Goal: Transaction & Acquisition: Obtain resource

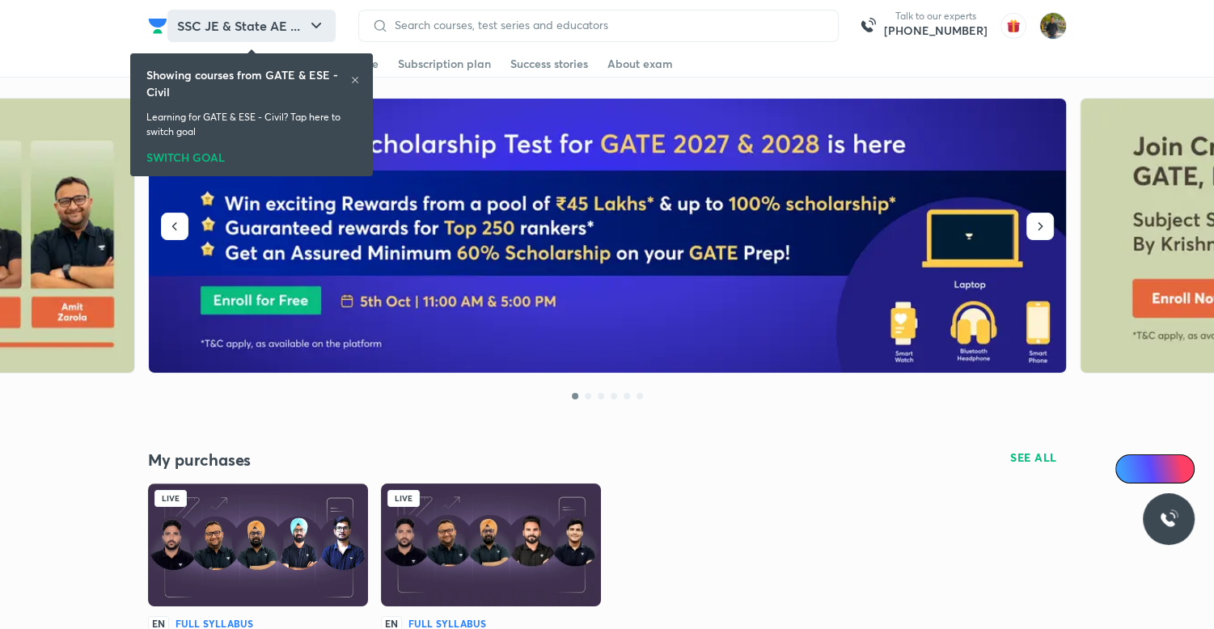
click at [291, 10] on button "SSC JE & State AE ..." at bounding box center [251, 26] width 168 height 32
click at [303, 23] on button "SSC JE & State AE ..." at bounding box center [251, 26] width 168 height 32
click at [351, 75] on icon at bounding box center [355, 80] width 10 height 10
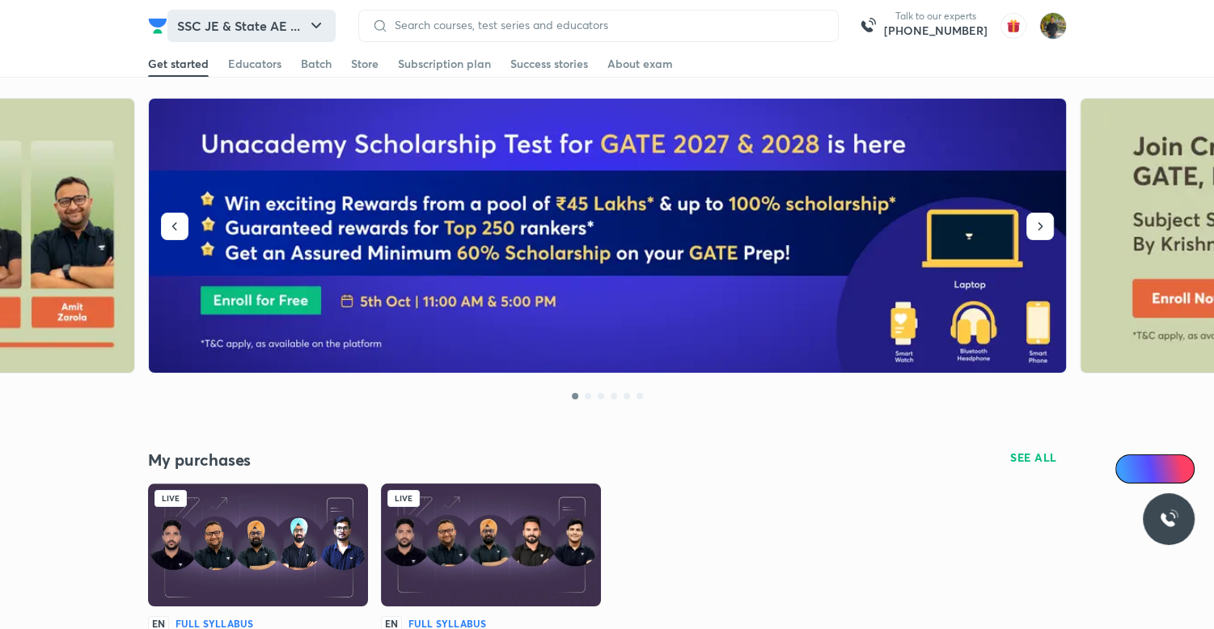
click at [316, 30] on icon "button" at bounding box center [316, 25] width 19 height 19
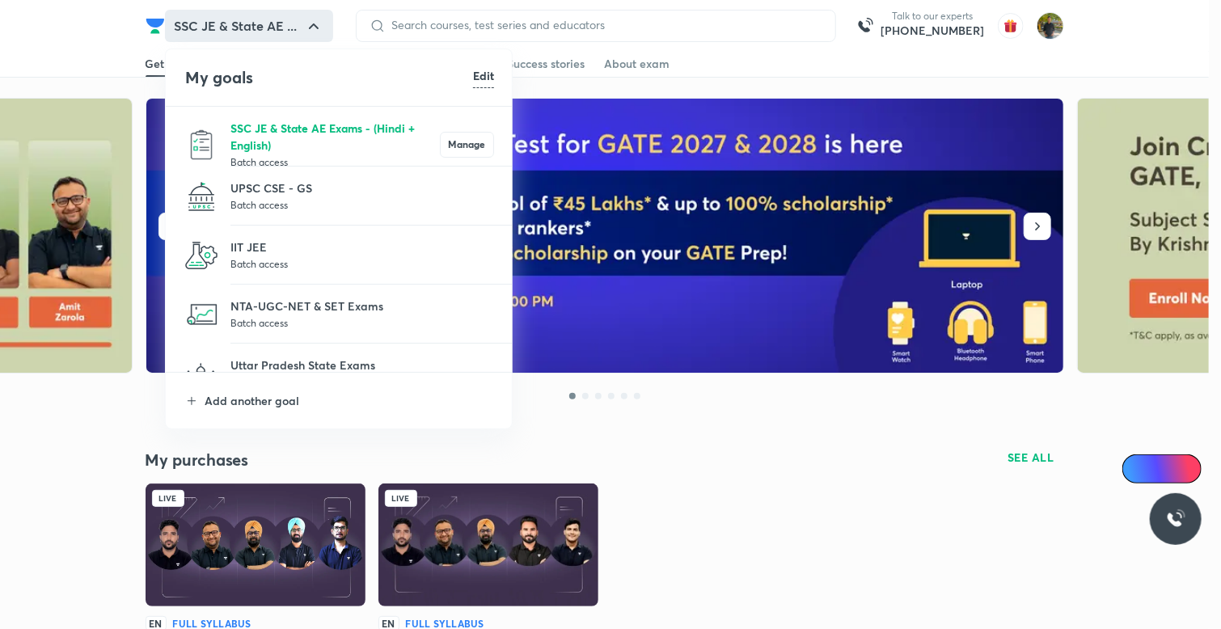
click at [336, 146] on p "SSC JE & State AE Exams - (Hindi + English)" at bounding box center [334, 137] width 209 height 34
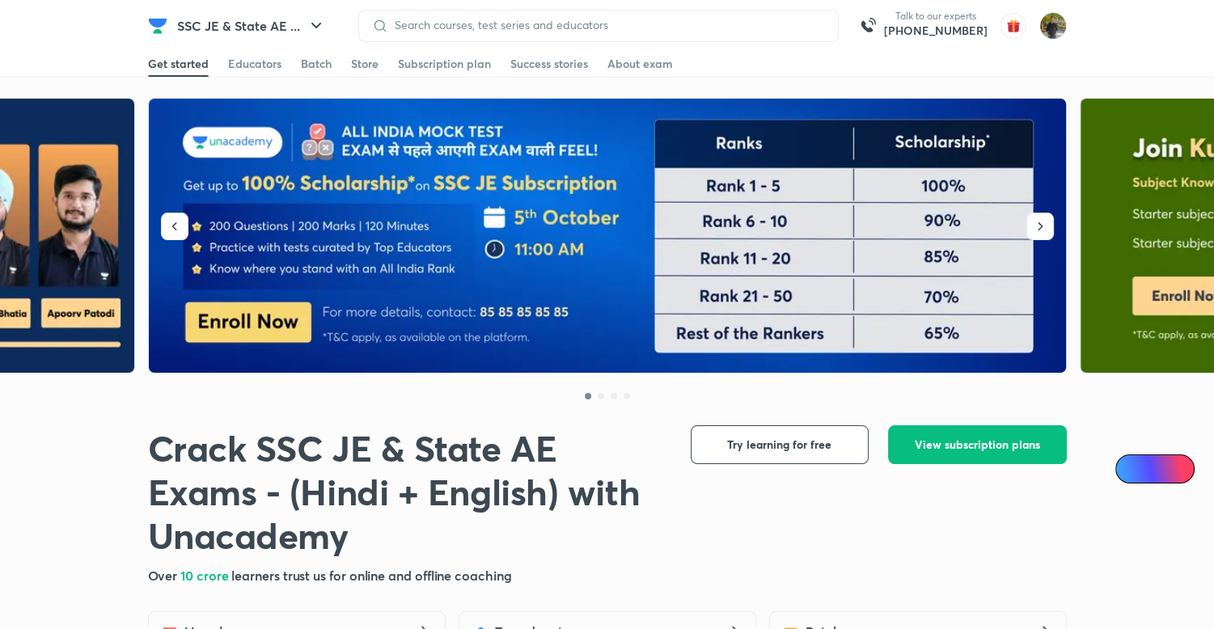
scroll to position [323, 0]
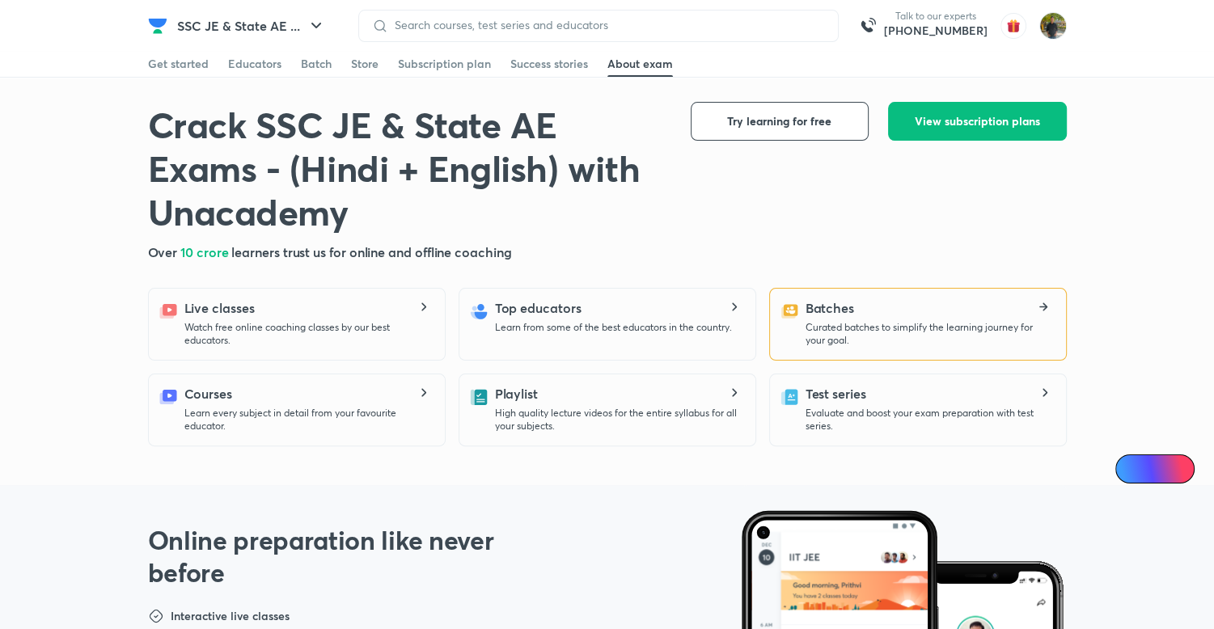
click at [925, 328] on p "Curated batches to simplify the learning journey for your goal." at bounding box center [929, 334] width 247 height 26
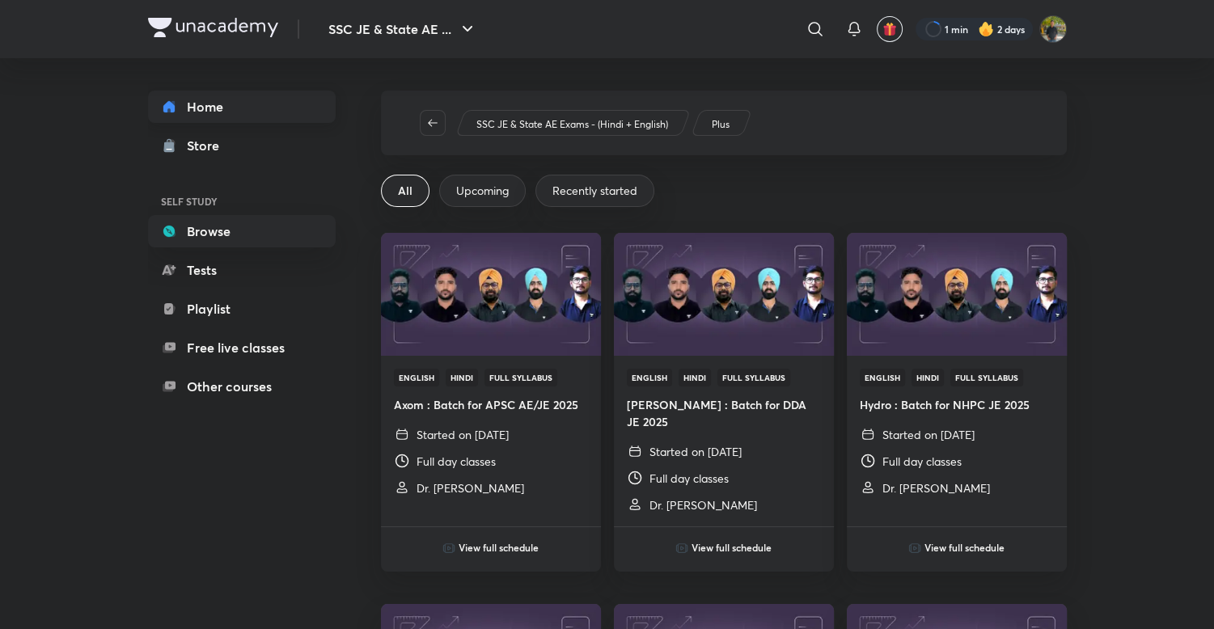
click at [236, 99] on link "Home" at bounding box center [242, 107] width 188 height 32
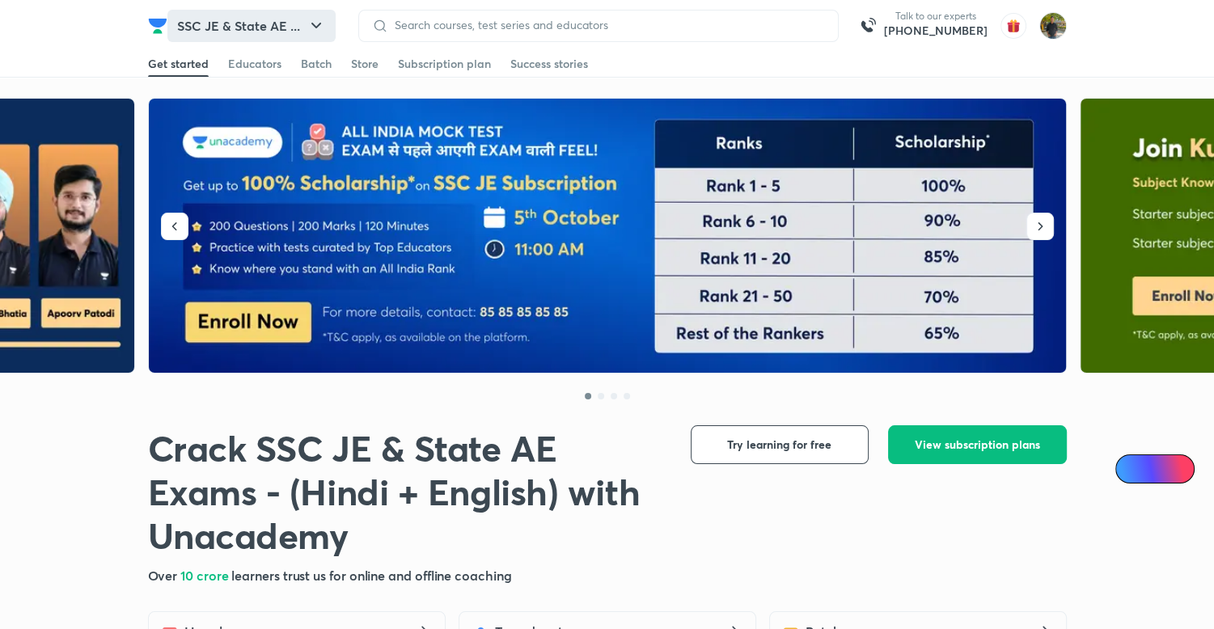
click at [270, 10] on button "SSC JE & State AE ..." at bounding box center [251, 26] width 168 height 32
click at [257, 19] on button "SSC JE & State AE ..." at bounding box center [251, 26] width 168 height 32
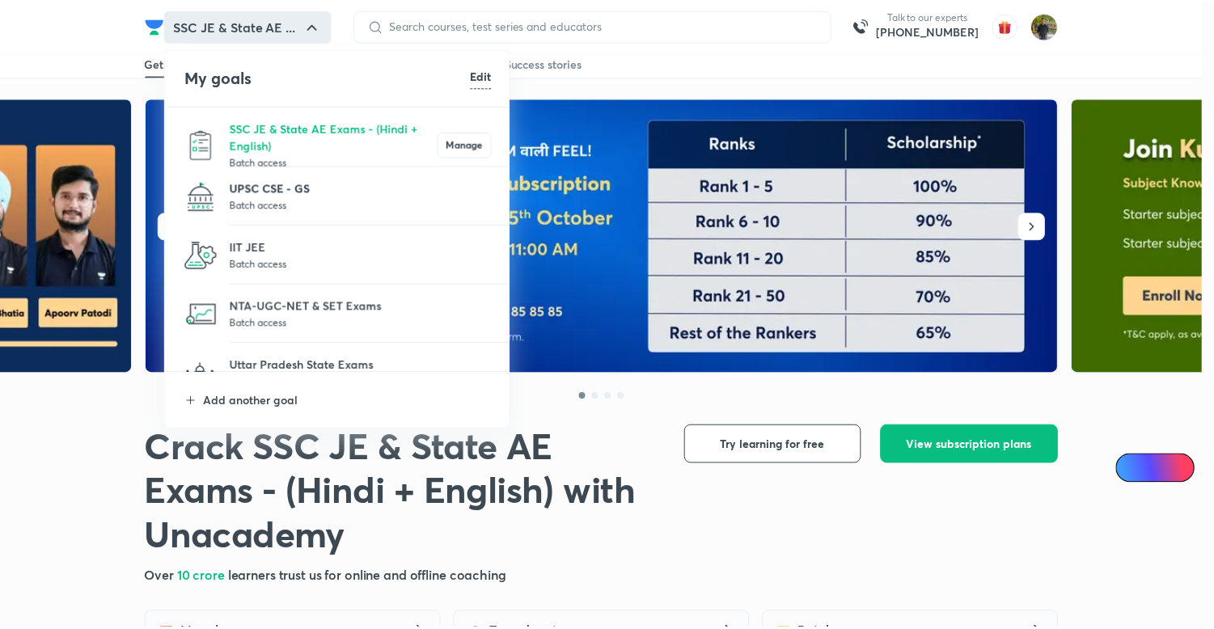
scroll to position [149, 0]
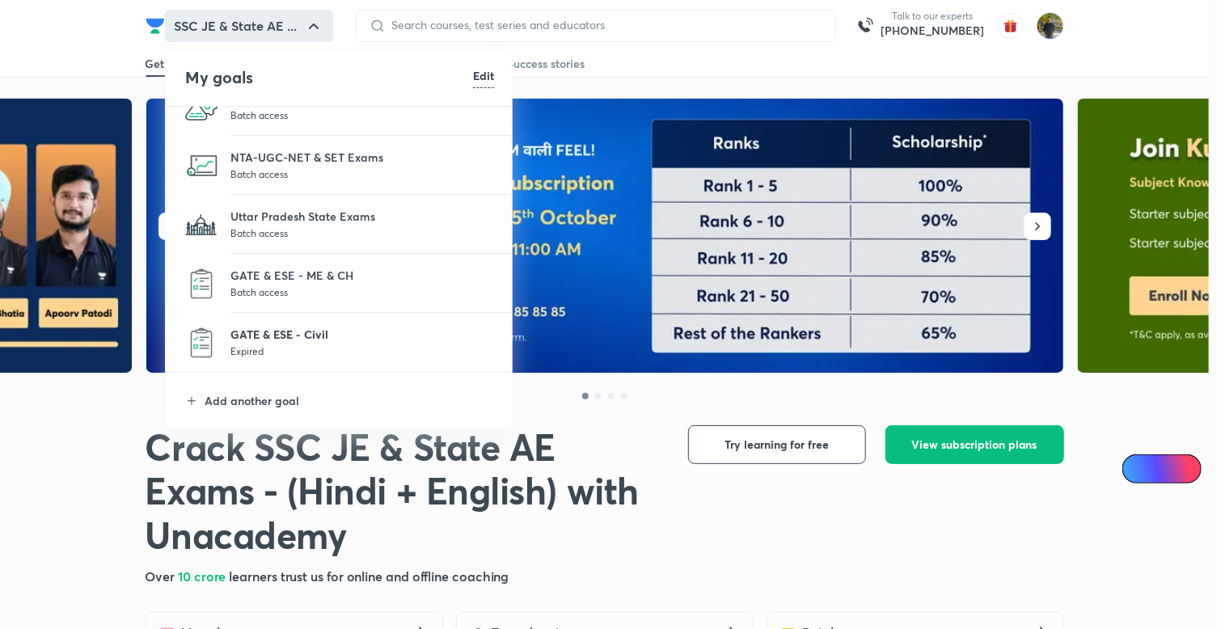
click at [322, 334] on p "GATE & ESE - Civil" at bounding box center [362, 334] width 264 height 17
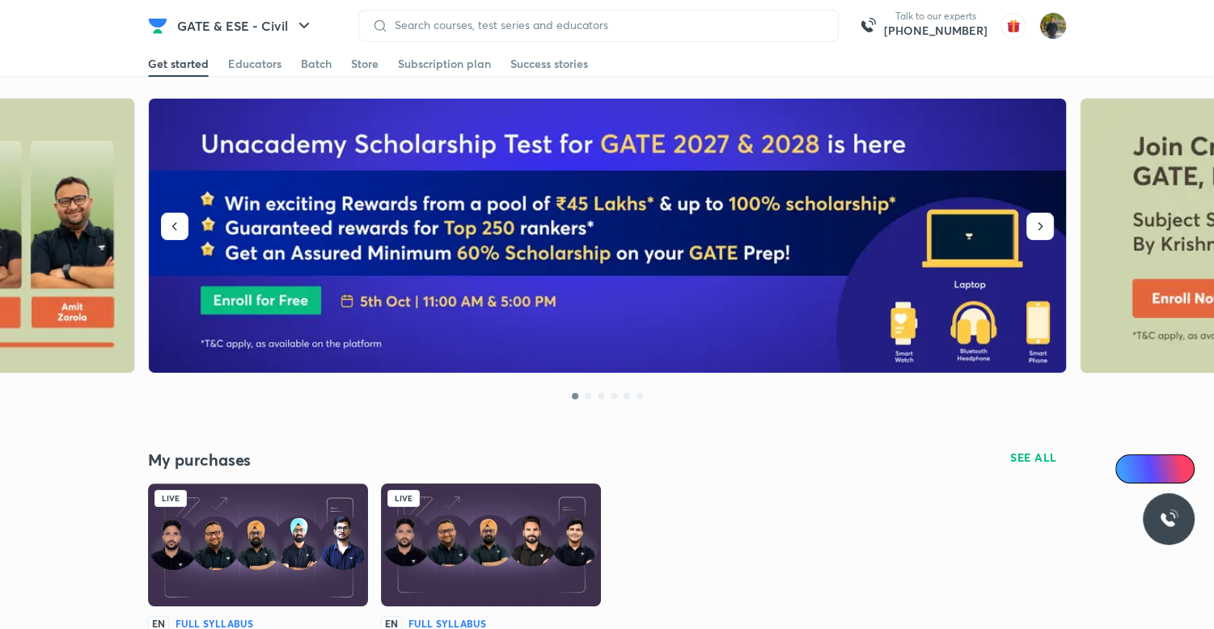
scroll to position [404, 0]
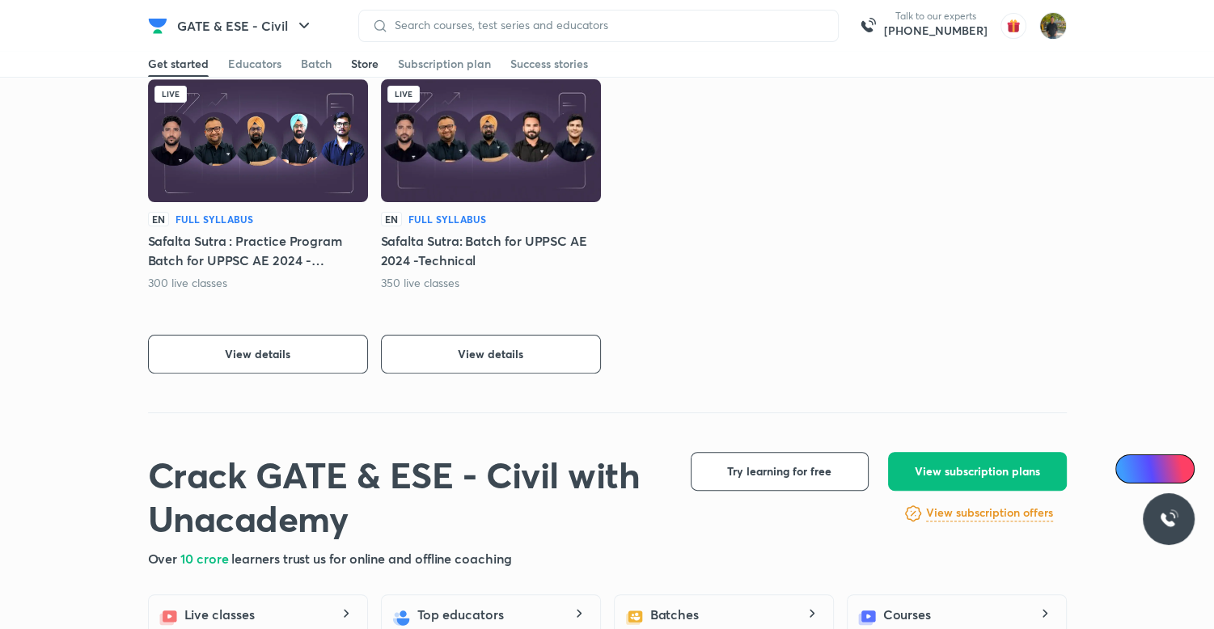
click at [369, 64] on div "Store" at bounding box center [364, 64] width 27 height 16
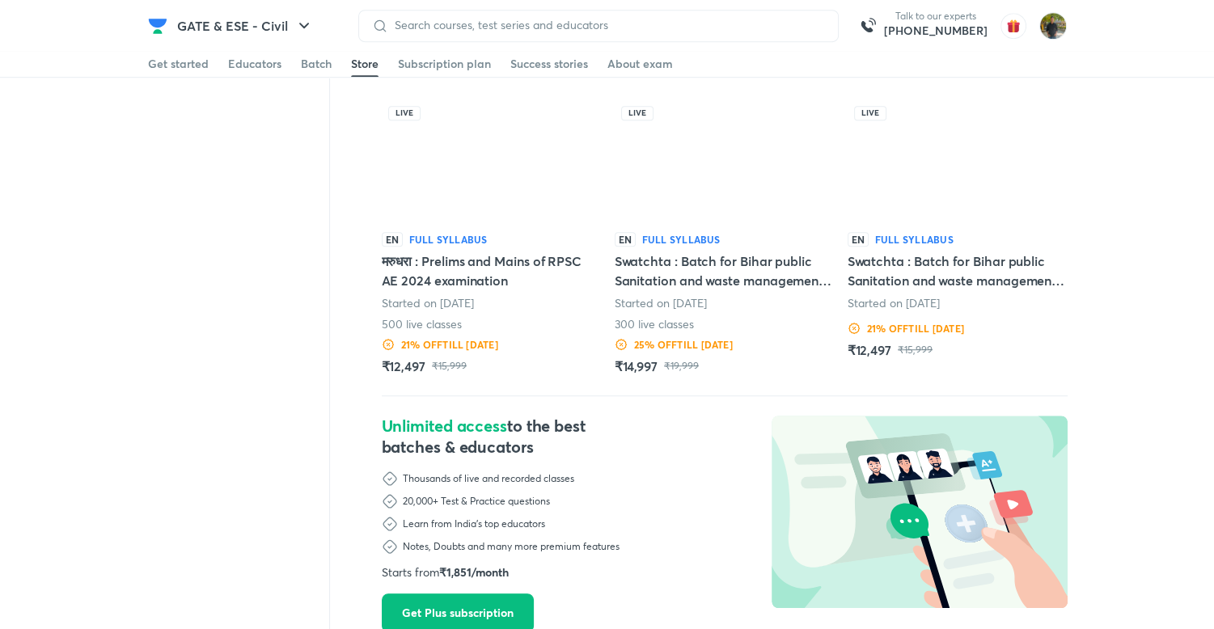
scroll to position [1152, 0]
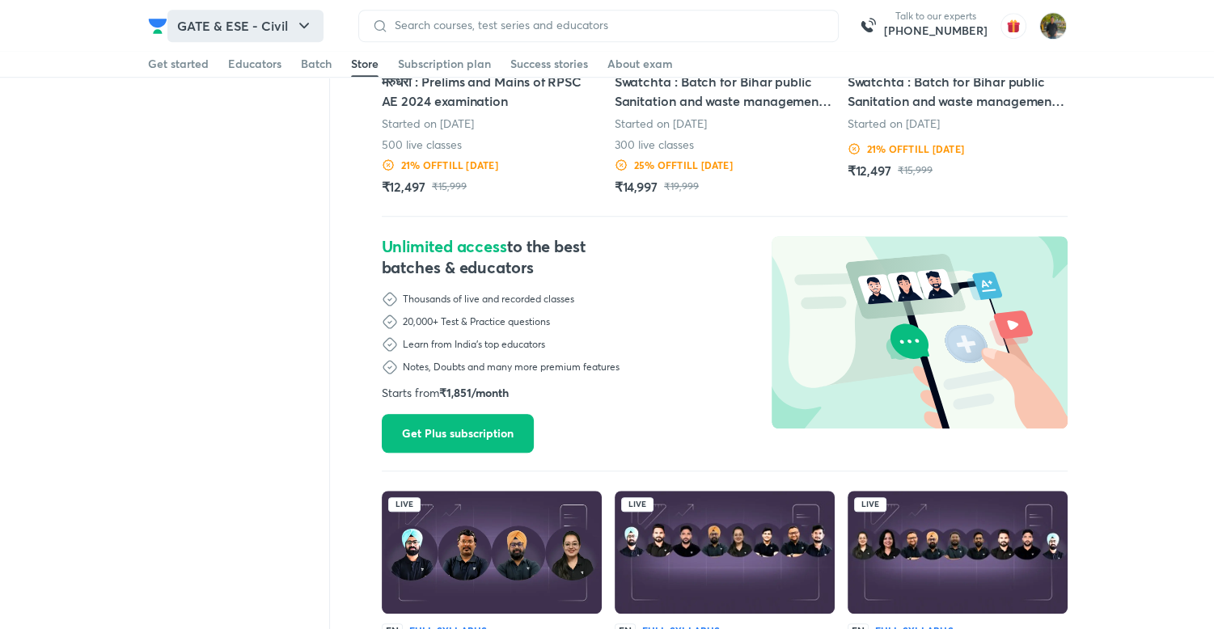
click at [265, 31] on button "GATE & ESE - Civil" at bounding box center [245, 26] width 156 height 32
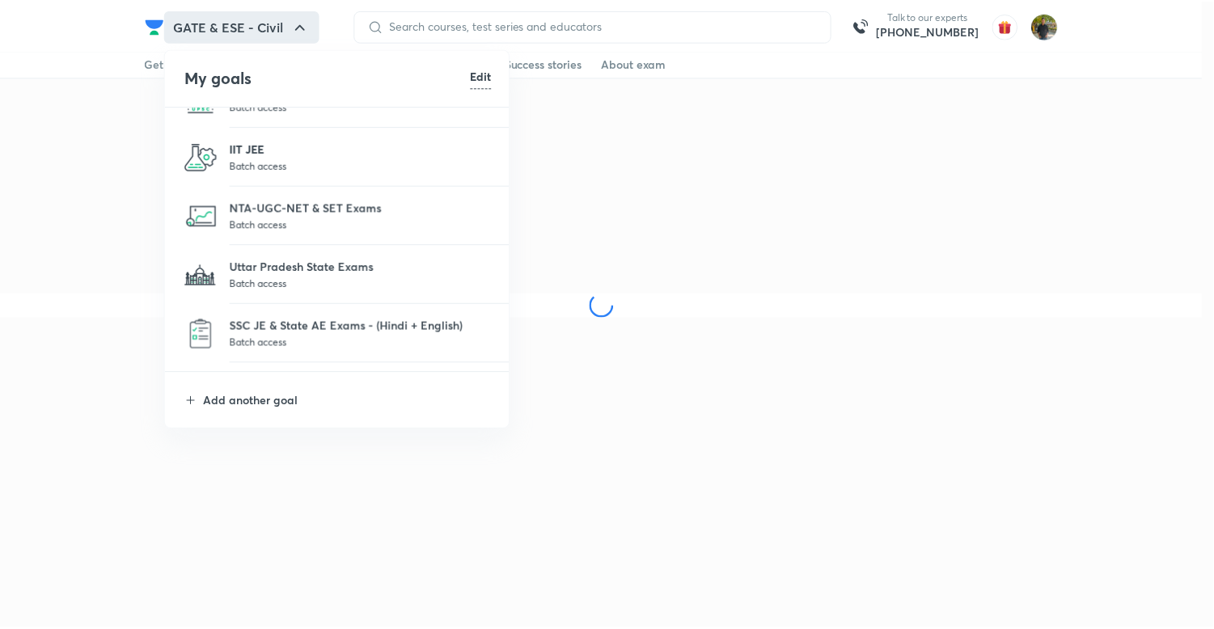
scroll to position [149, 0]
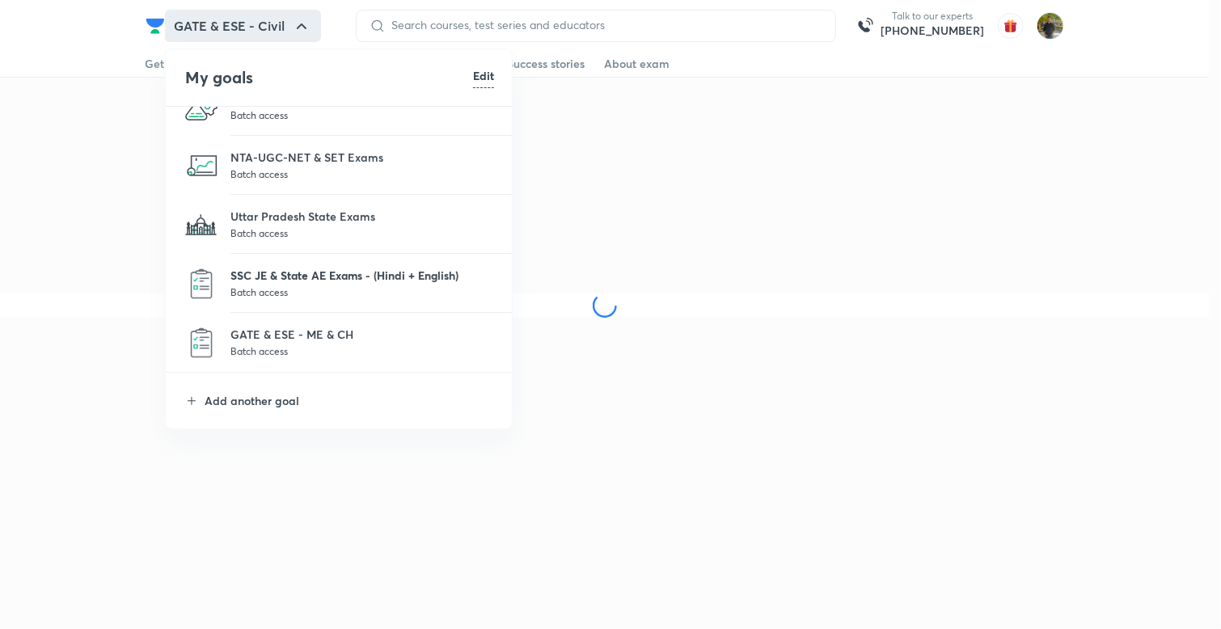
click at [328, 276] on p "SSC JE & State AE Exams - (Hindi + English)" at bounding box center [362, 275] width 264 height 17
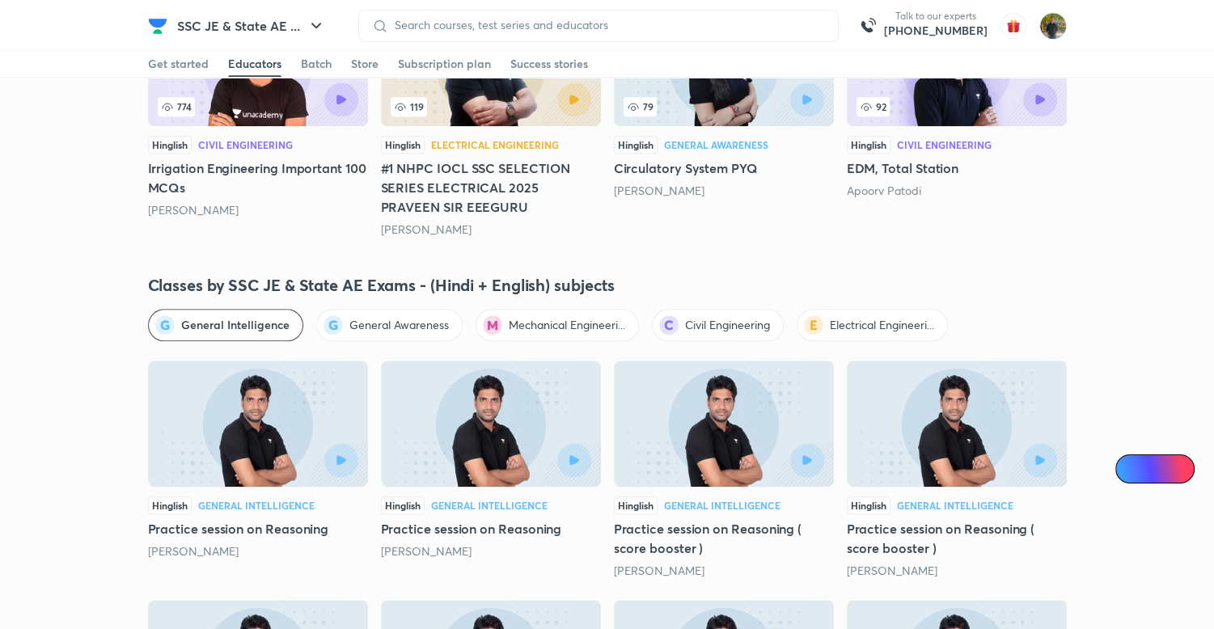
scroll to position [1698, 0]
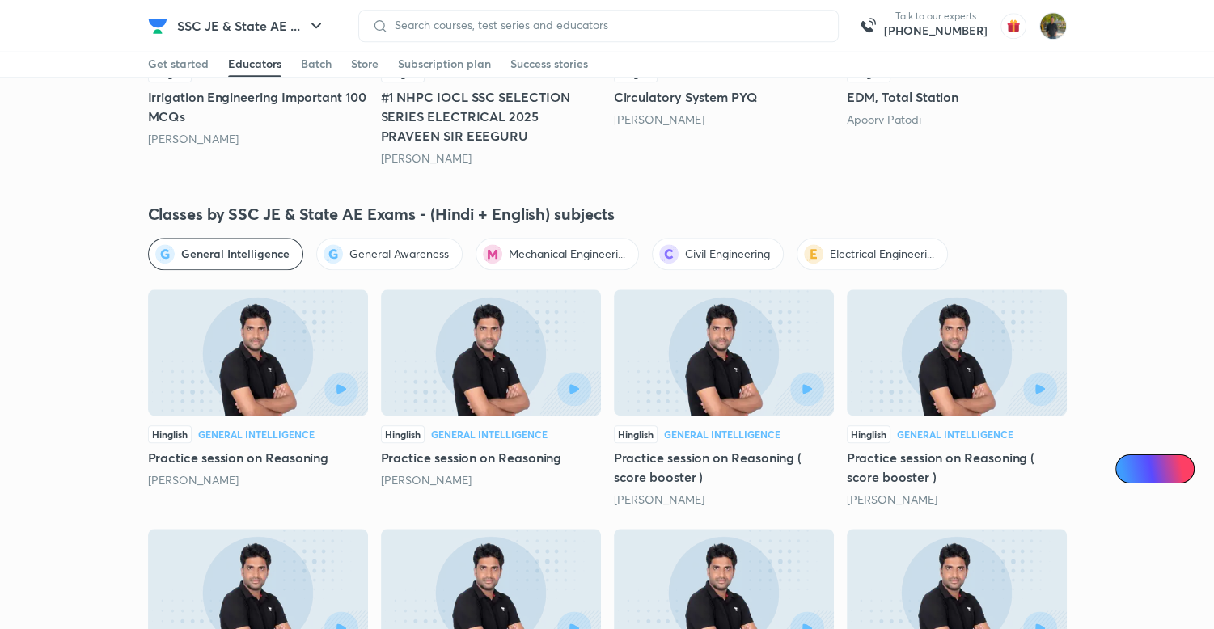
click at [366, 247] on span "General Awareness" at bounding box center [398, 254] width 99 height 16
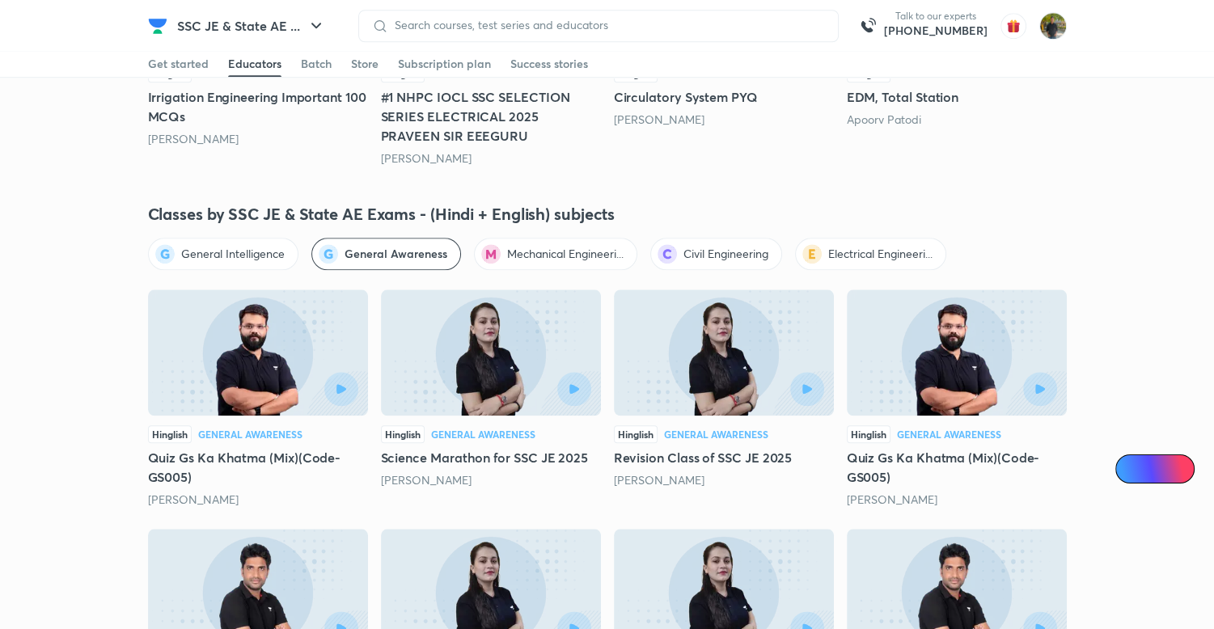
click at [484, 362] on img at bounding box center [491, 353] width 220 height 126
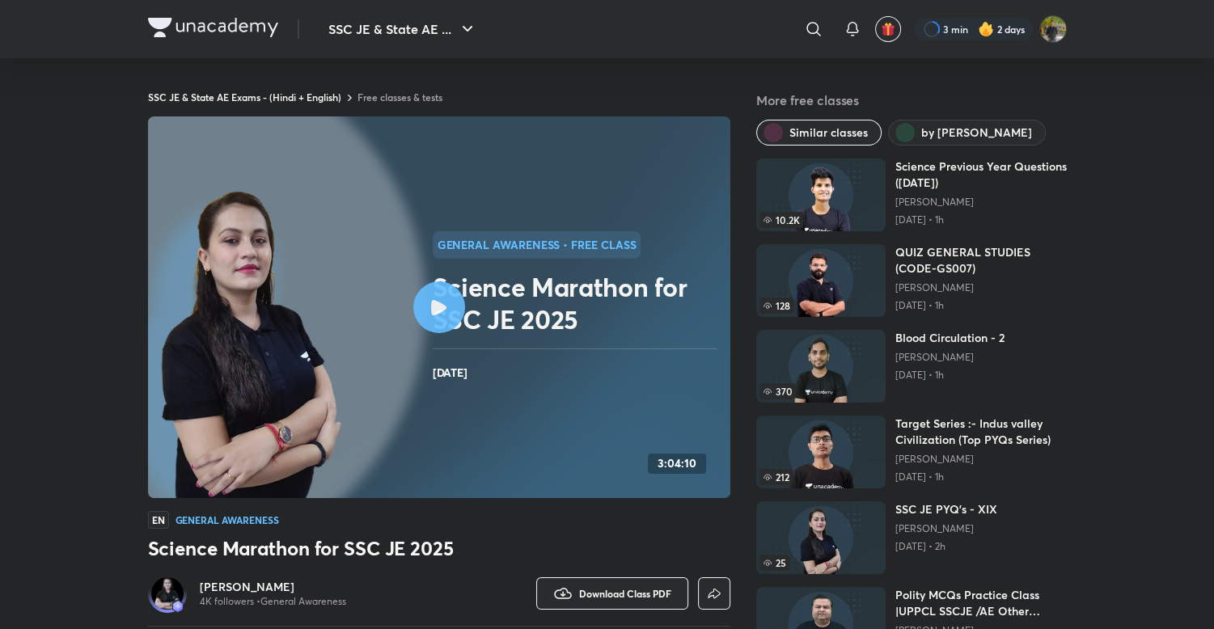
click at [427, 302] on div at bounding box center [439, 307] width 52 height 52
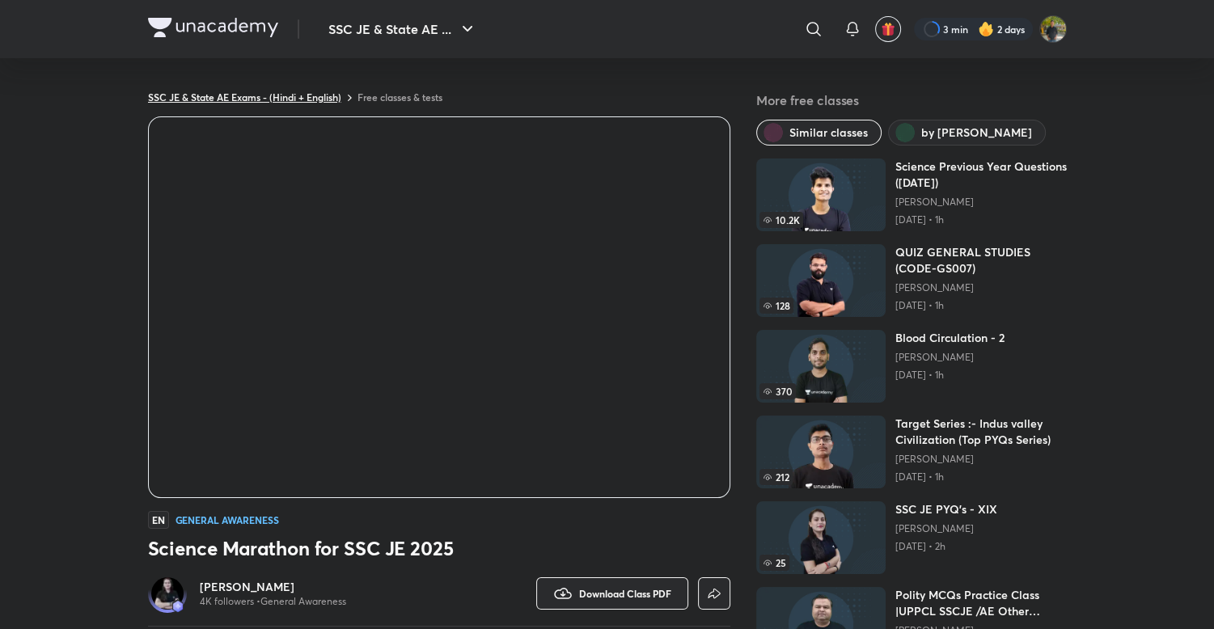
click at [222, 95] on link "SSC JE & State AE Exams - (Hindi + English)" at bounding box center [244, 97] width 193 height 13
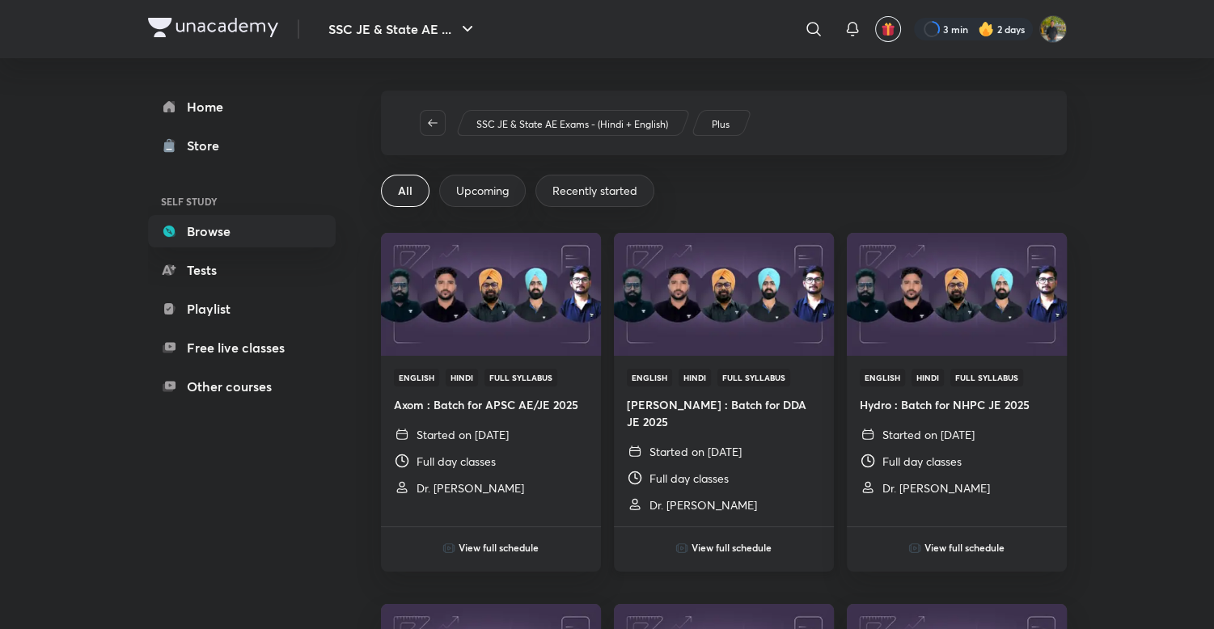
click at [717, 540] on h6 "View full schedule" at bounding box center [731, 547] width 80 height 15
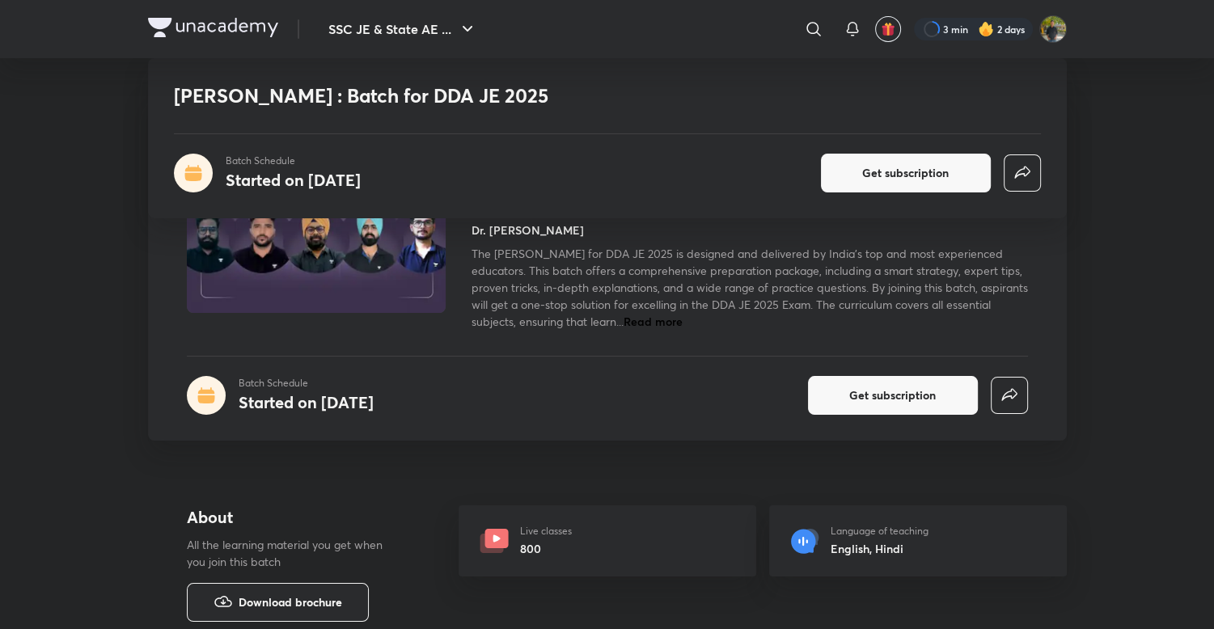
scroll to position [323, 0]
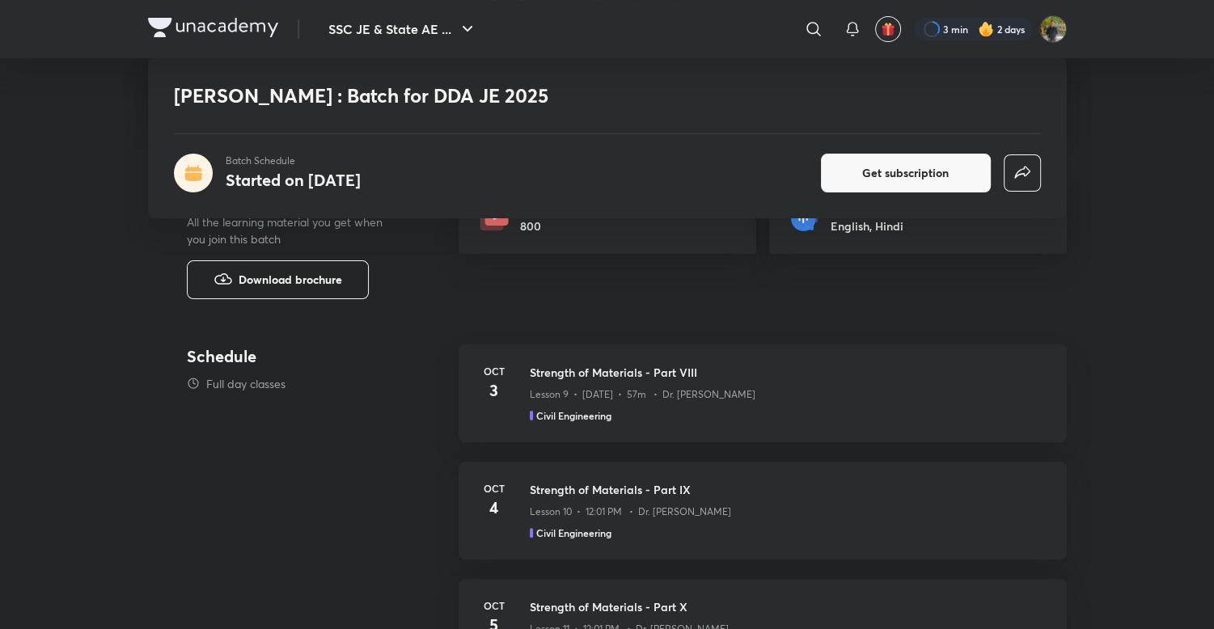
click at [284, 281] on span "Download brochure" at bounding box center [291, 280] width 104 height 18
click at [734, 381] on div "Lesson 9 • Oct 3 • 57m • Dr. Jaspal Singh" at bounding box center [789, 391] width 518 height 21
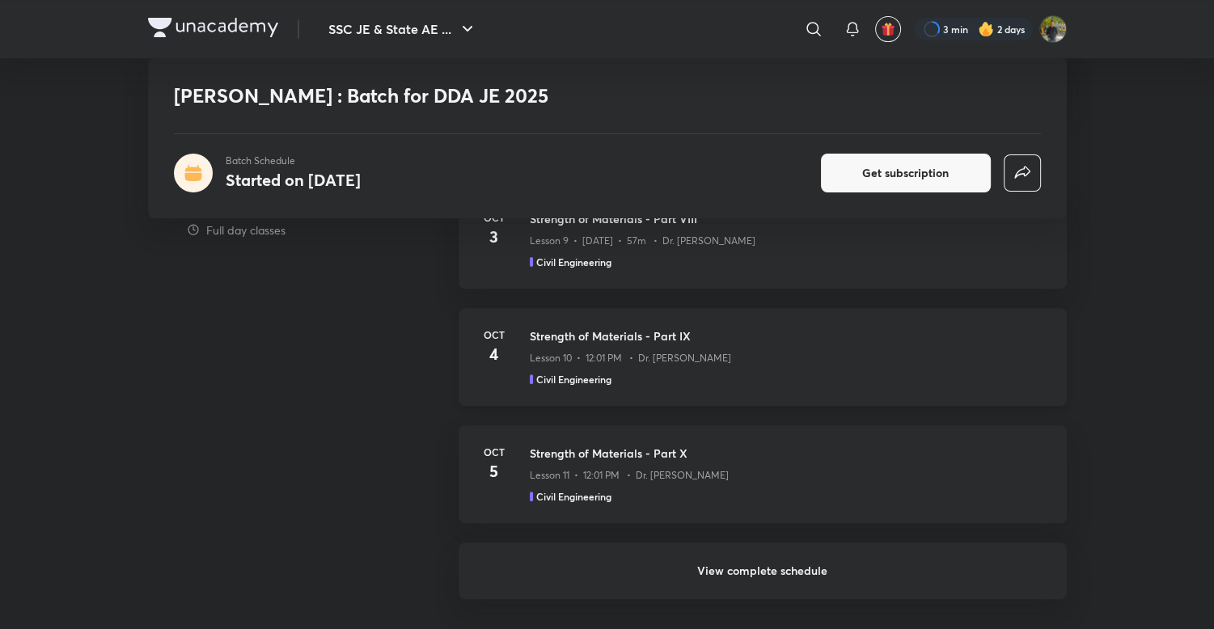
scroll to position [647, 0]
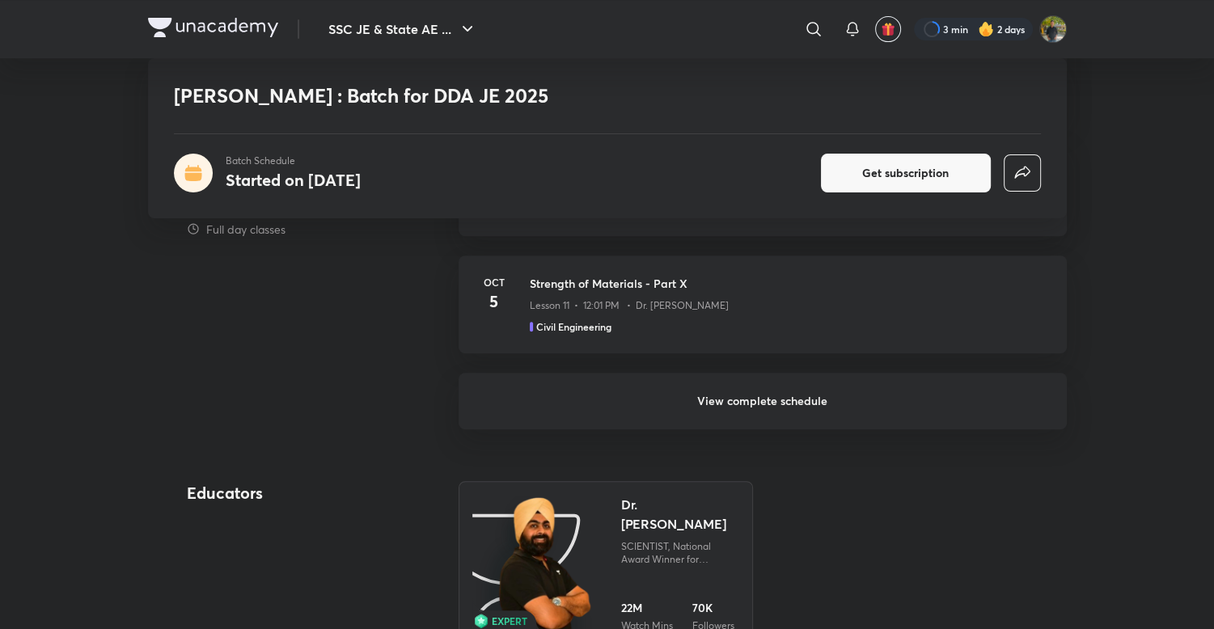
click at [786, 397] on h6 "View complete schedule" at bounding box center [763, 401] width 608 height 57
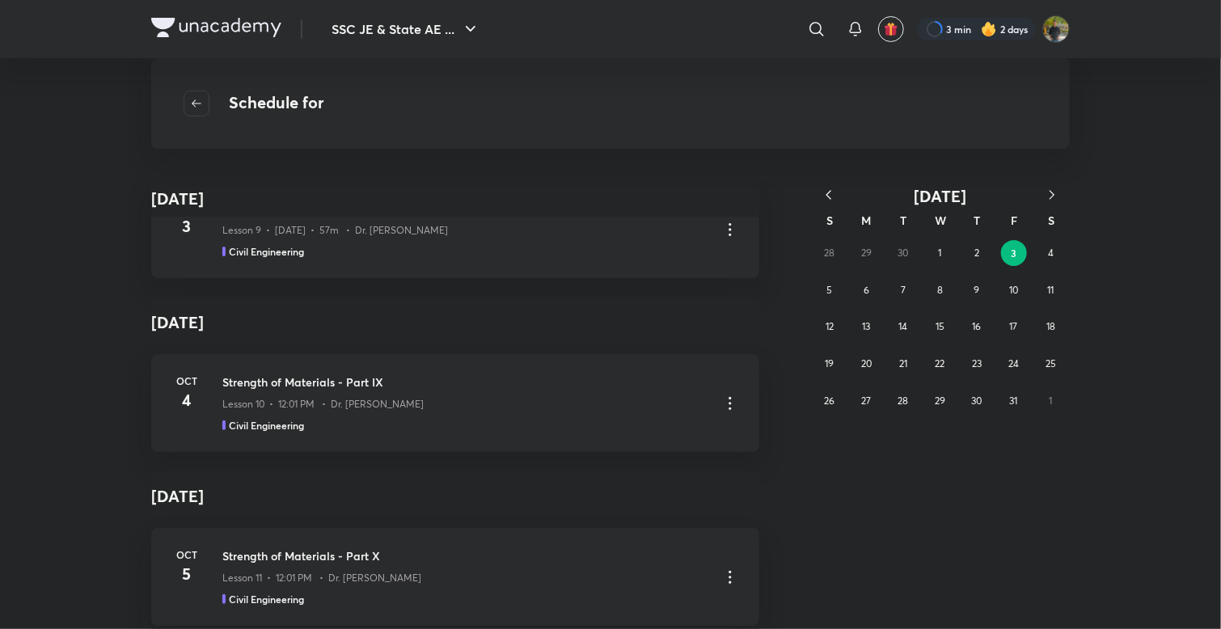
scroll to position [78, 0]
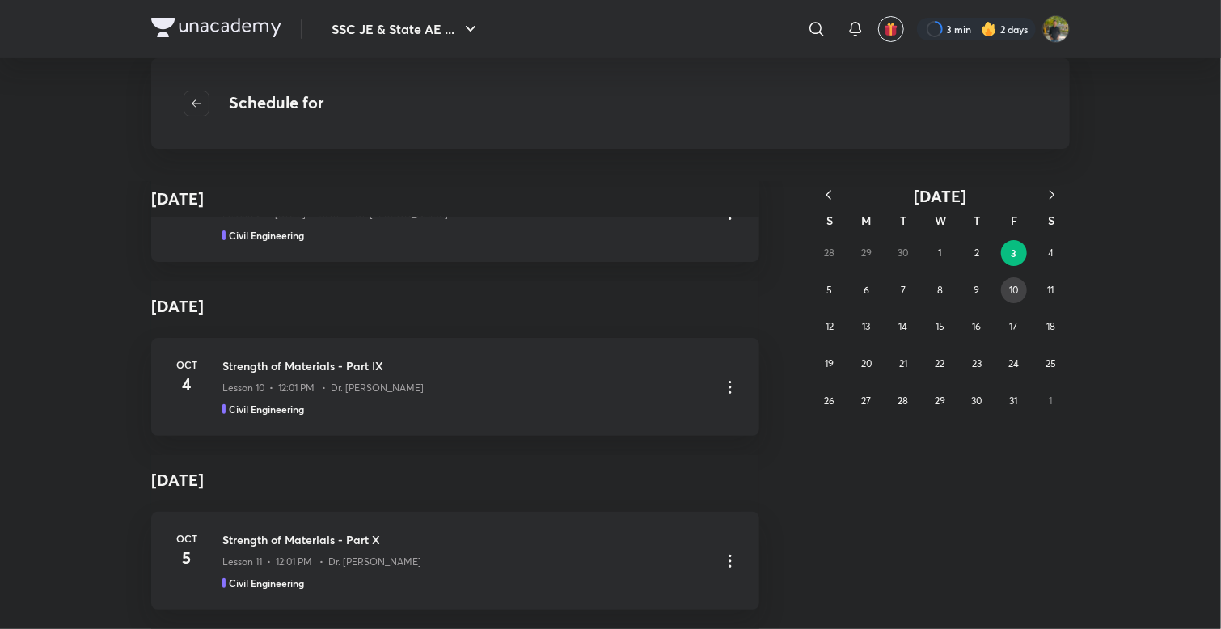
click at [1016, 279] on button "10" at bounding box center [1014, 290] width 26 height 26
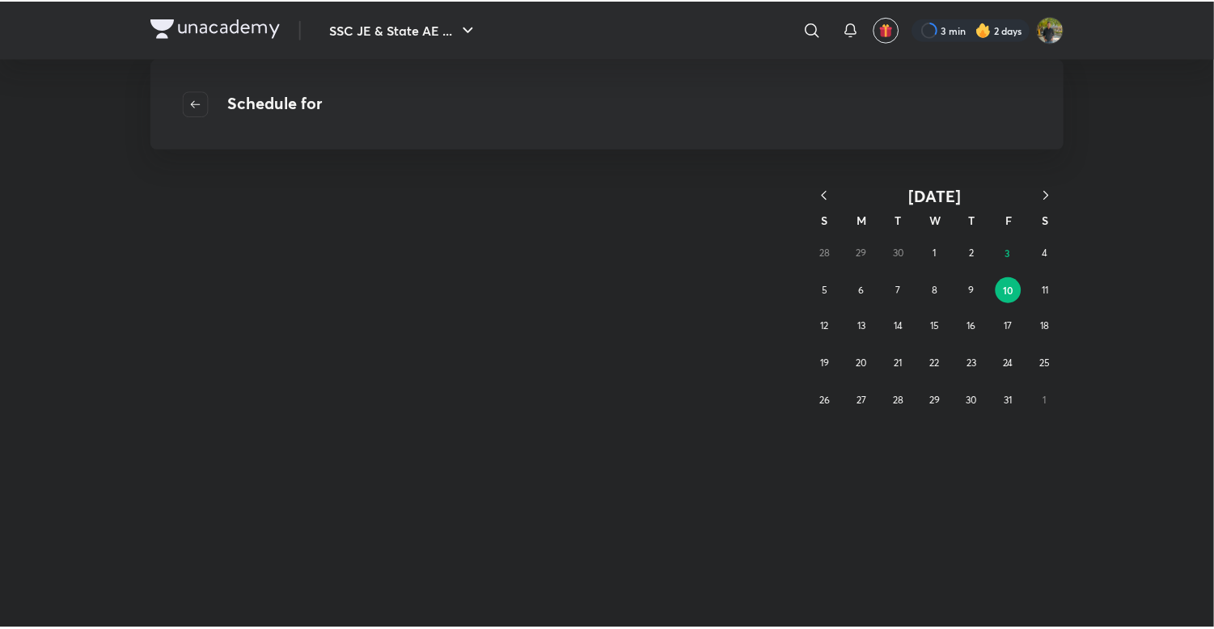
scroll to position [0, 0]
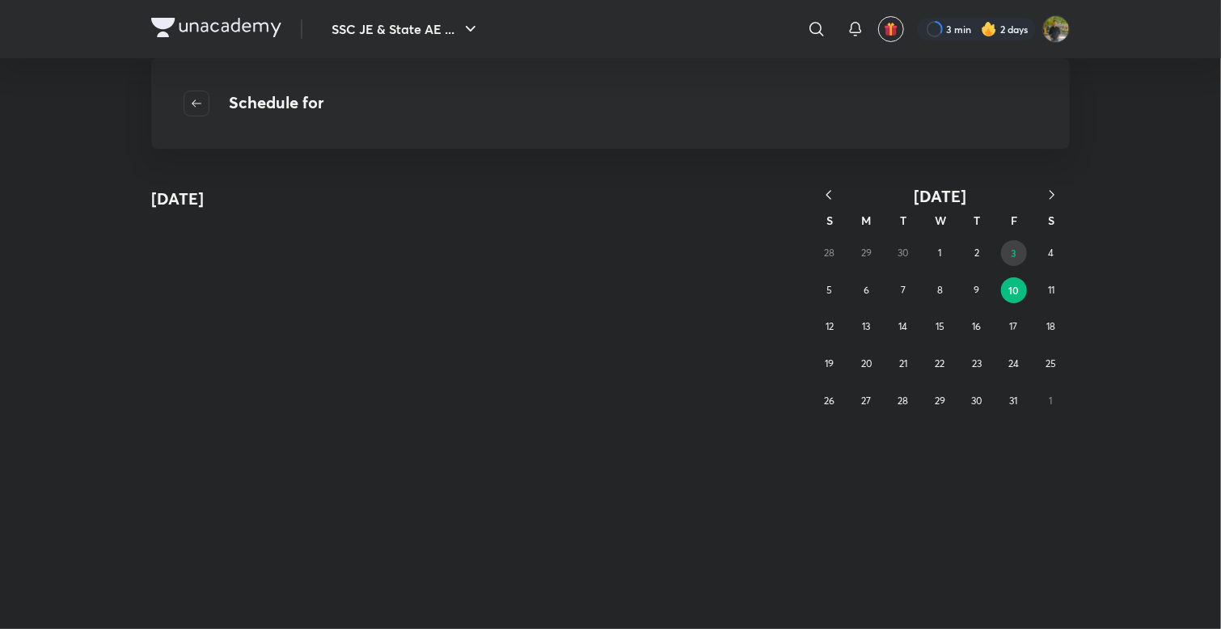
click at [1018, 256] on button "3" at bounding box center [1014, 253] width 26 height 26
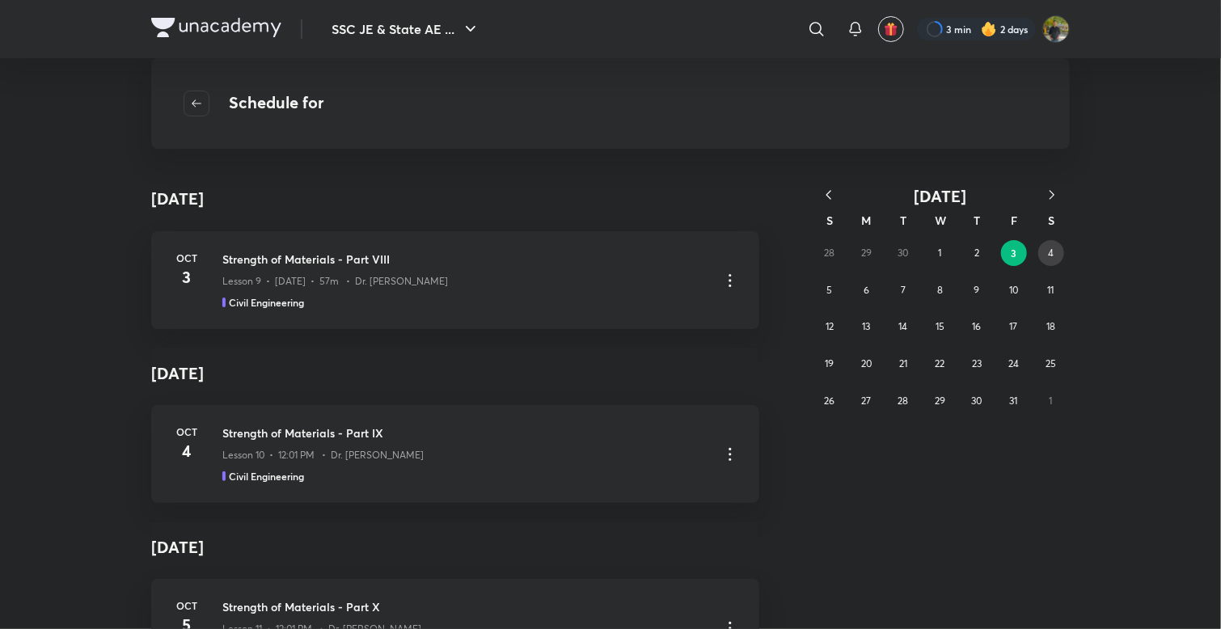
click at [1046, 255] on button "4" at bounding box center [1051, 253] width 26 height 26
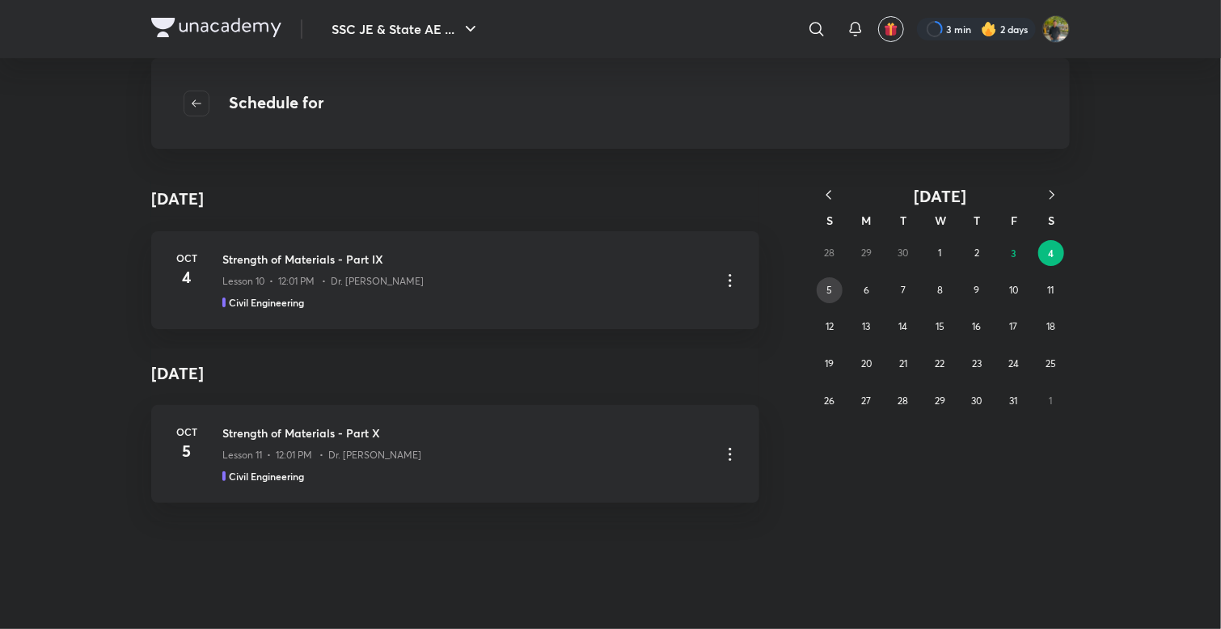
click at [838, 294] on button "5" at bounding box center [830, 290] width 26 height 26
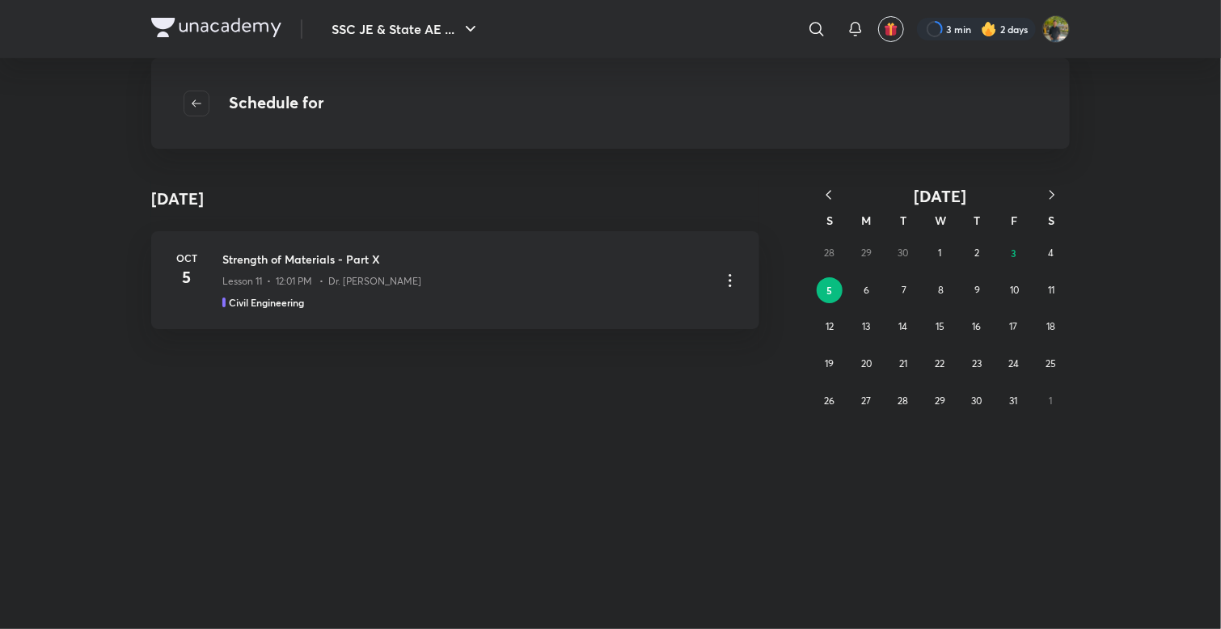
click at [830, 196] on icon "button" at bounding box center [829, 195] width 16 height 16
click at [983, 360] on button "25" at bounding box center [977, 364] width 26 height 26
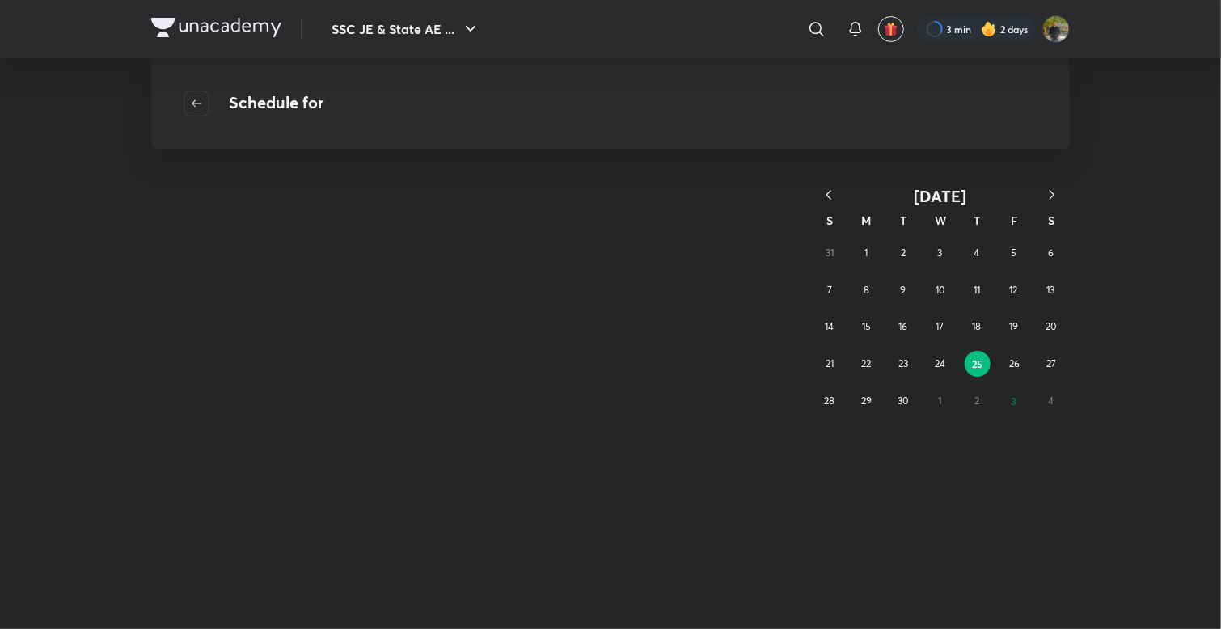
click at [983, 360] on button "25" at bounding box center [978, 364] width 26 height 26
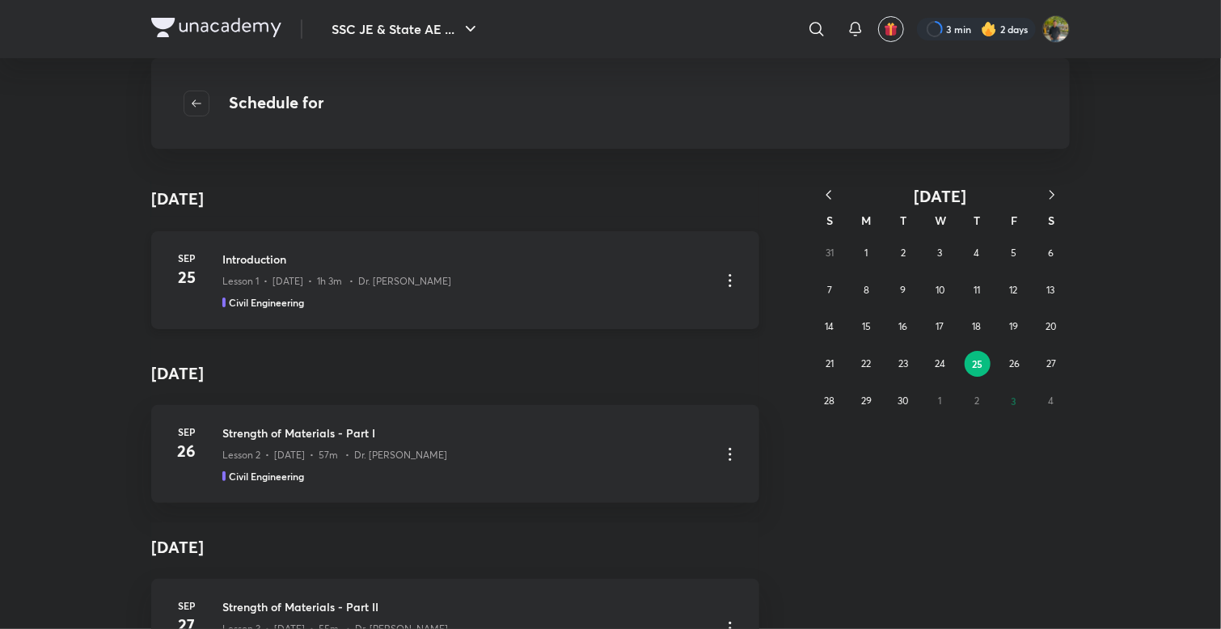
click at [517, 291] on div "Introduction Lesson 1 • Sep 25 • 1h 3m • Dr. Jaspal Singh Civil Engineering" at bounding box center [464, 280] width 485 height 59
click at [497, 293] on div "Introduction Lesson 1 • Sep 25 • 1h 3m • Dr. Jaspal Singh Civil Engineering" at bounding box center [464, 280] width 485 height 59
click at [729, 274] on icon at bounding box center [730, 280] width 2 height 13
click at [674, 320] on li "Go to course page" at bounding box center [640, 321] width 185 height 30
click at [201, 104] on icon "button" at bounding box center [196, 103] width 13 height 13
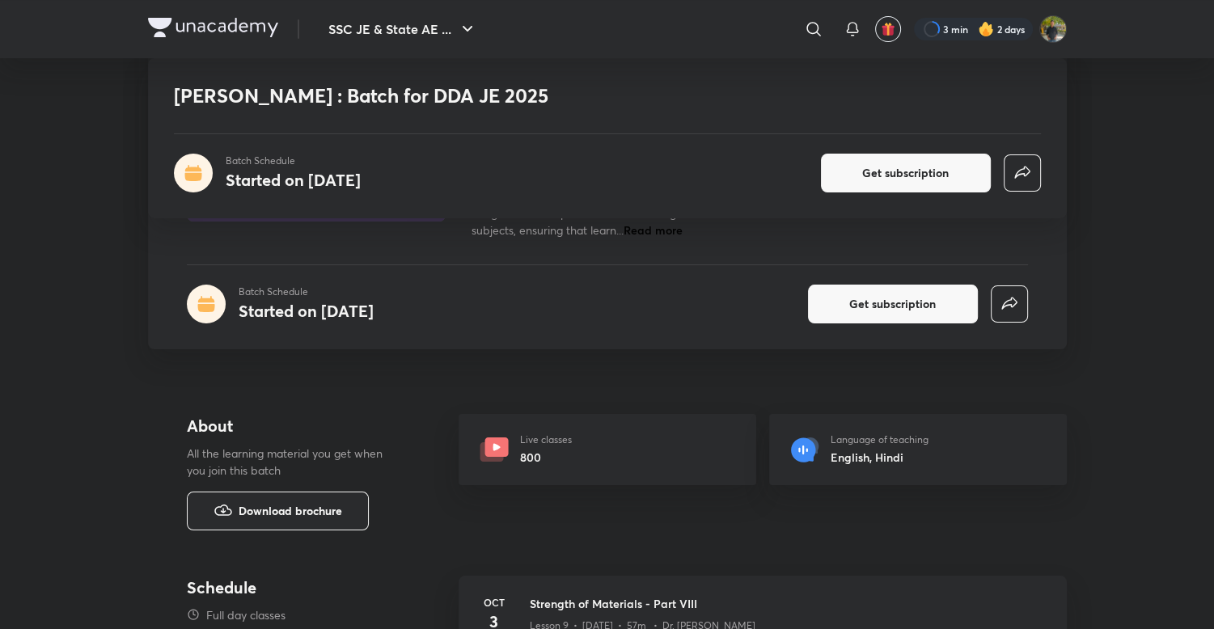
scroll to position [323, 0]
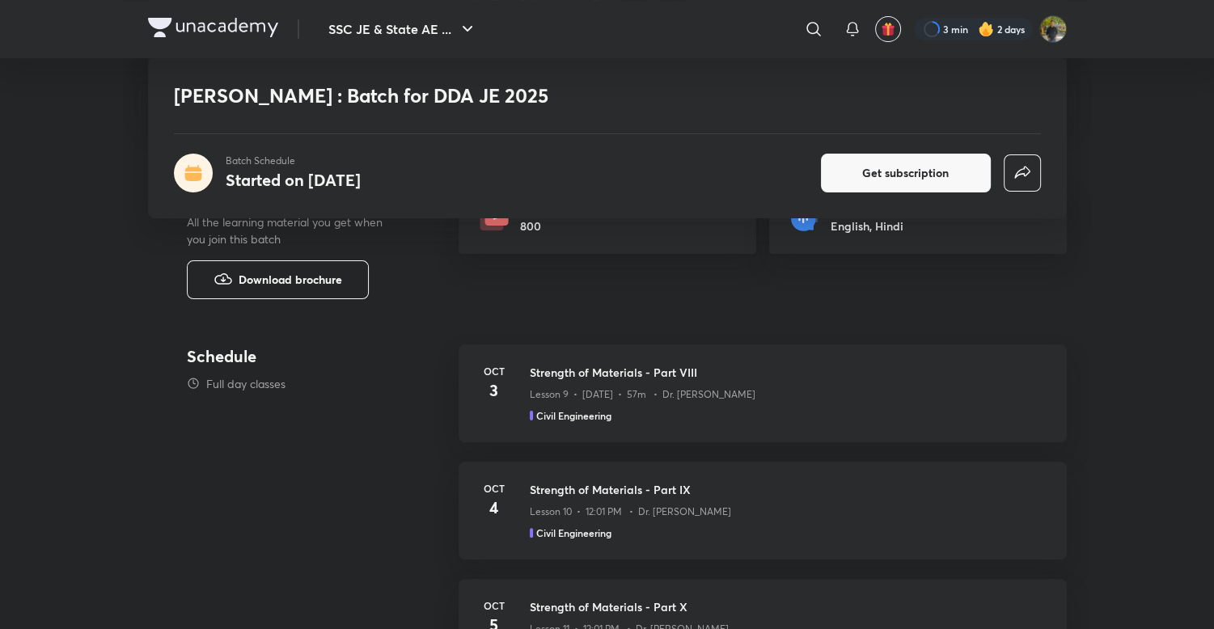
click at [258, 281] on span "Download brochure" at bounding box center [291, 280] width 104 height 18
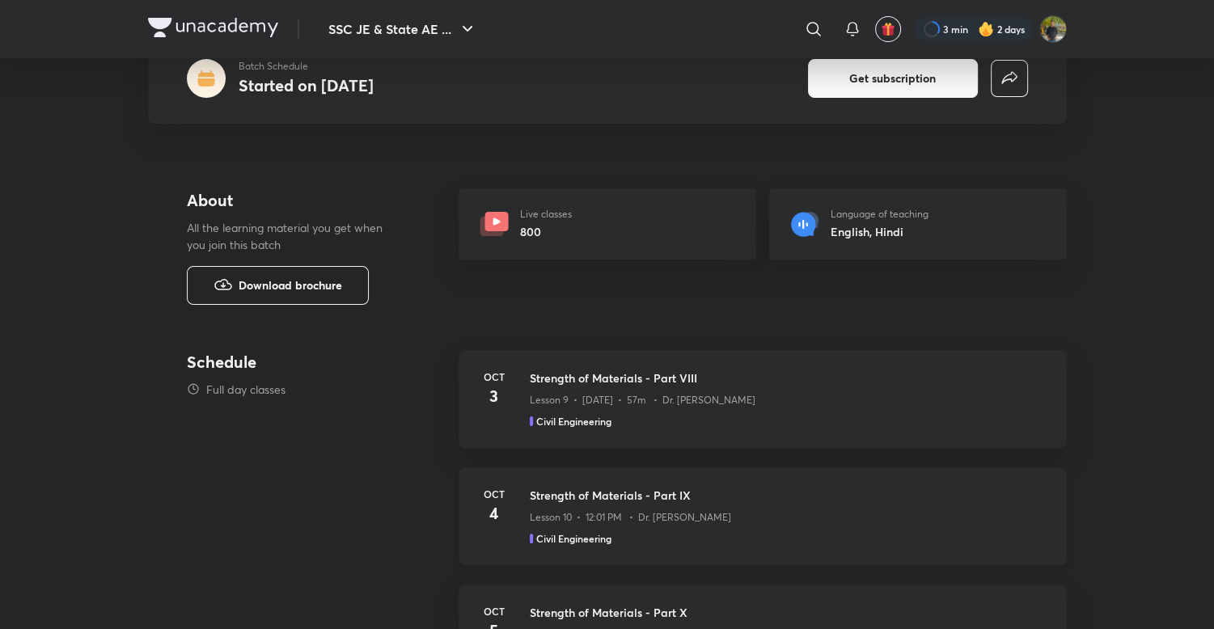
scroll to position [162, 0]
